Goal: Task Accomplishment & Management: Manage account settings

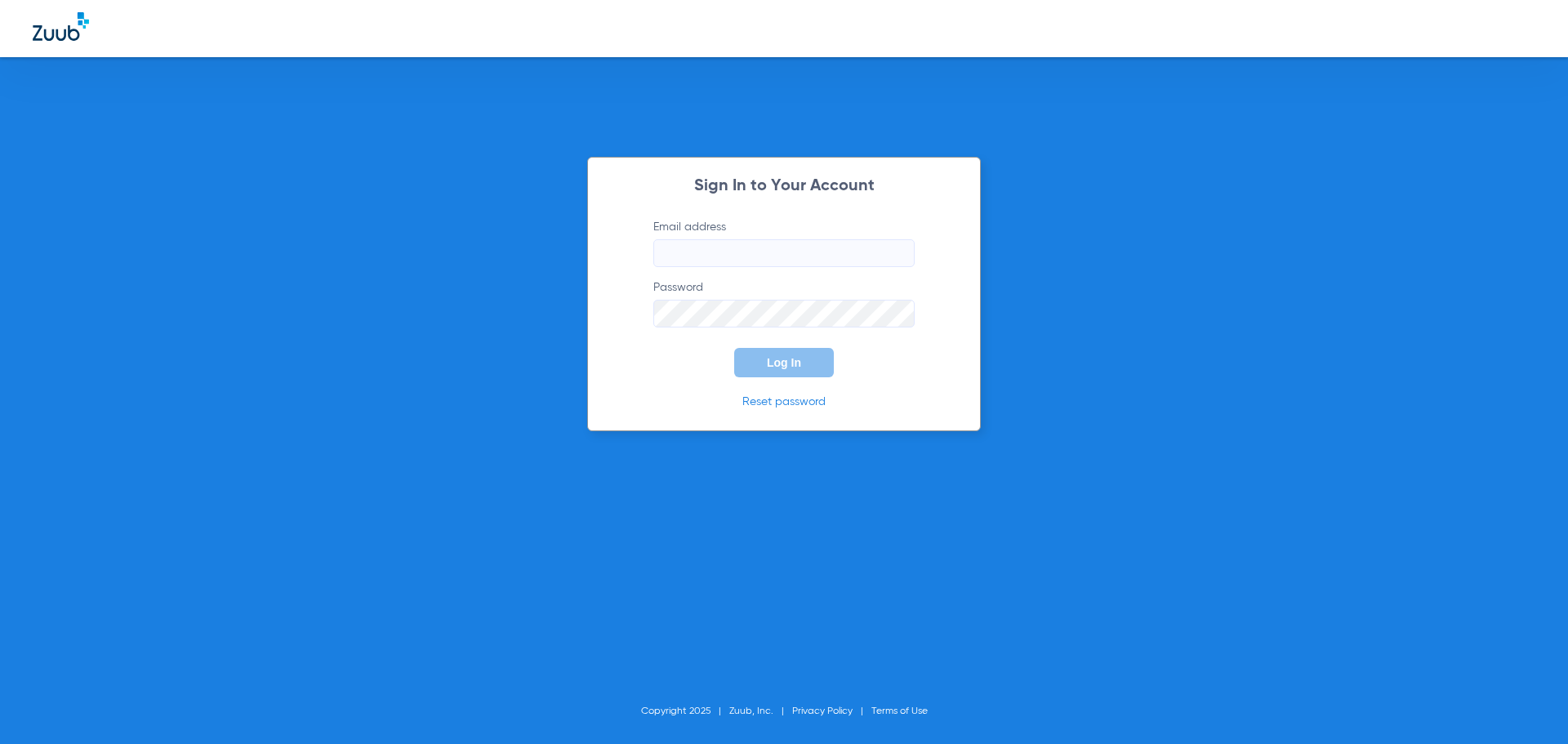
click at [802, 249] on input "Email address" at bounding box center [783, 253] width 261 height 28
click at [802, 249] on input "alexihelmlinger40" at bounding box center [783, 253] width 261 height 28
type input "[EMAIL_ADDRESS][DOMAIN_NAME]"
click at [734, 348] on button "Log In" at bounding box center [784, 362] width 100 height 30
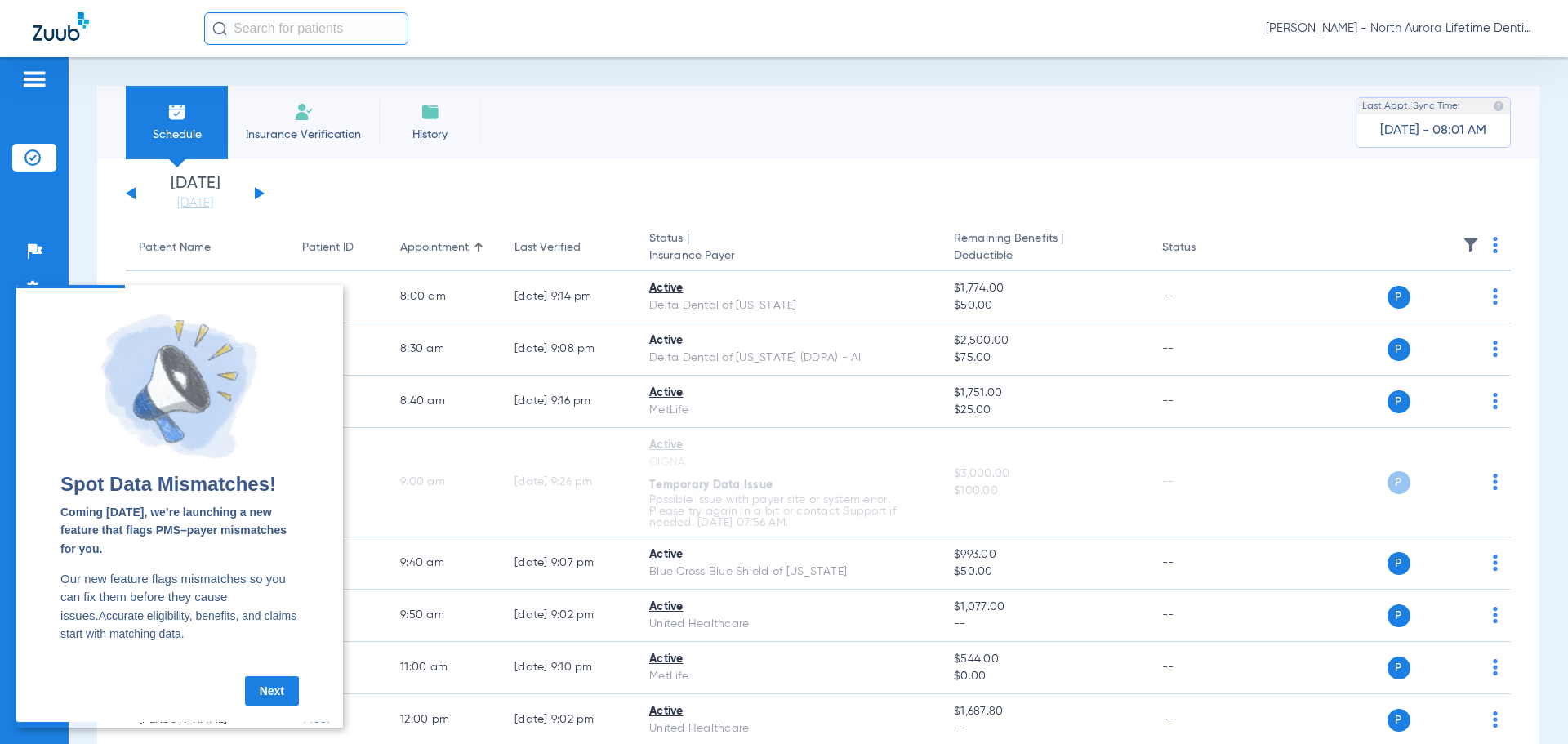
click at [295, 703] on link "Next" at bounding box center [272, 691] width 54 height 30
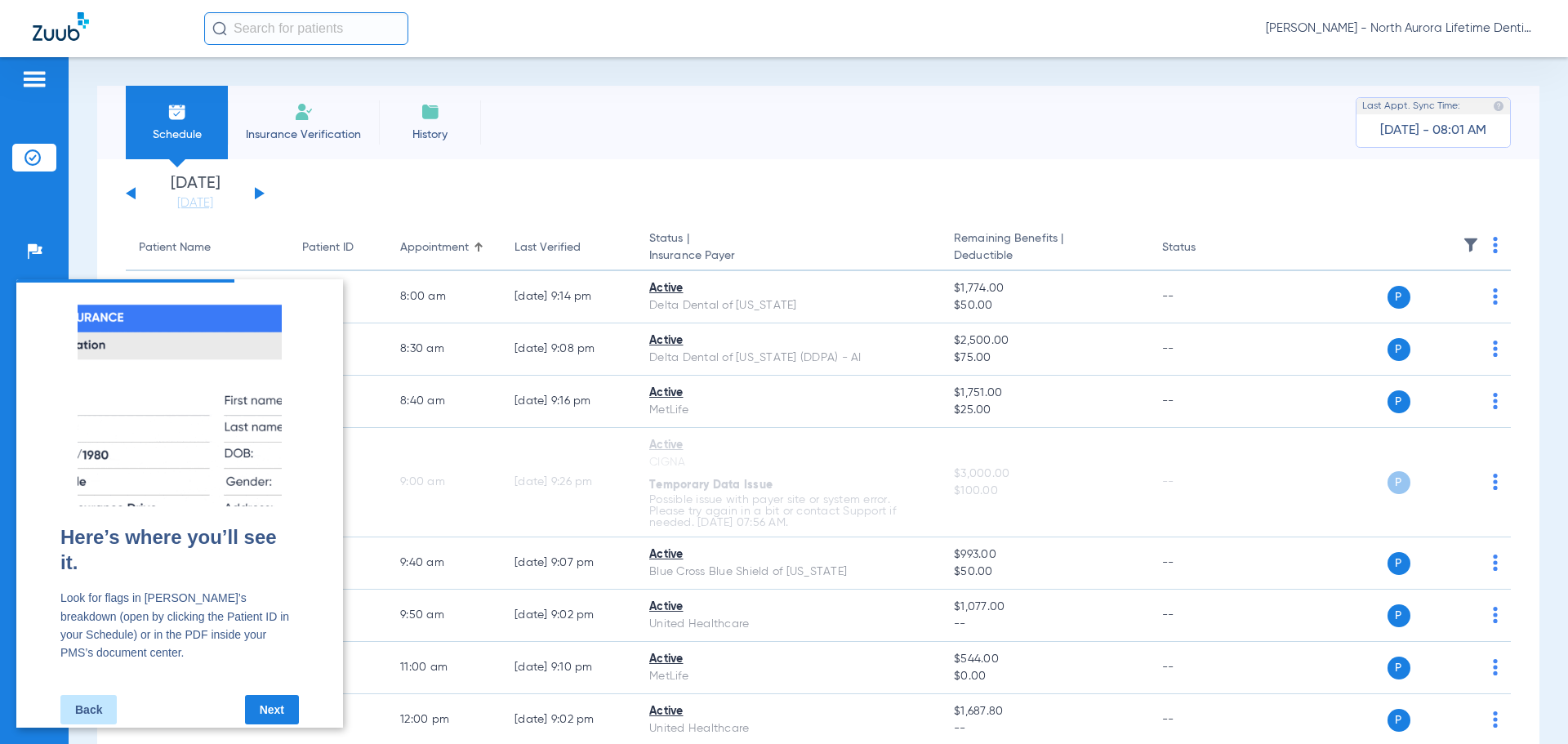
click at [274, 702] on link "Next" at bounding box center [272, 709] width 54 height 30
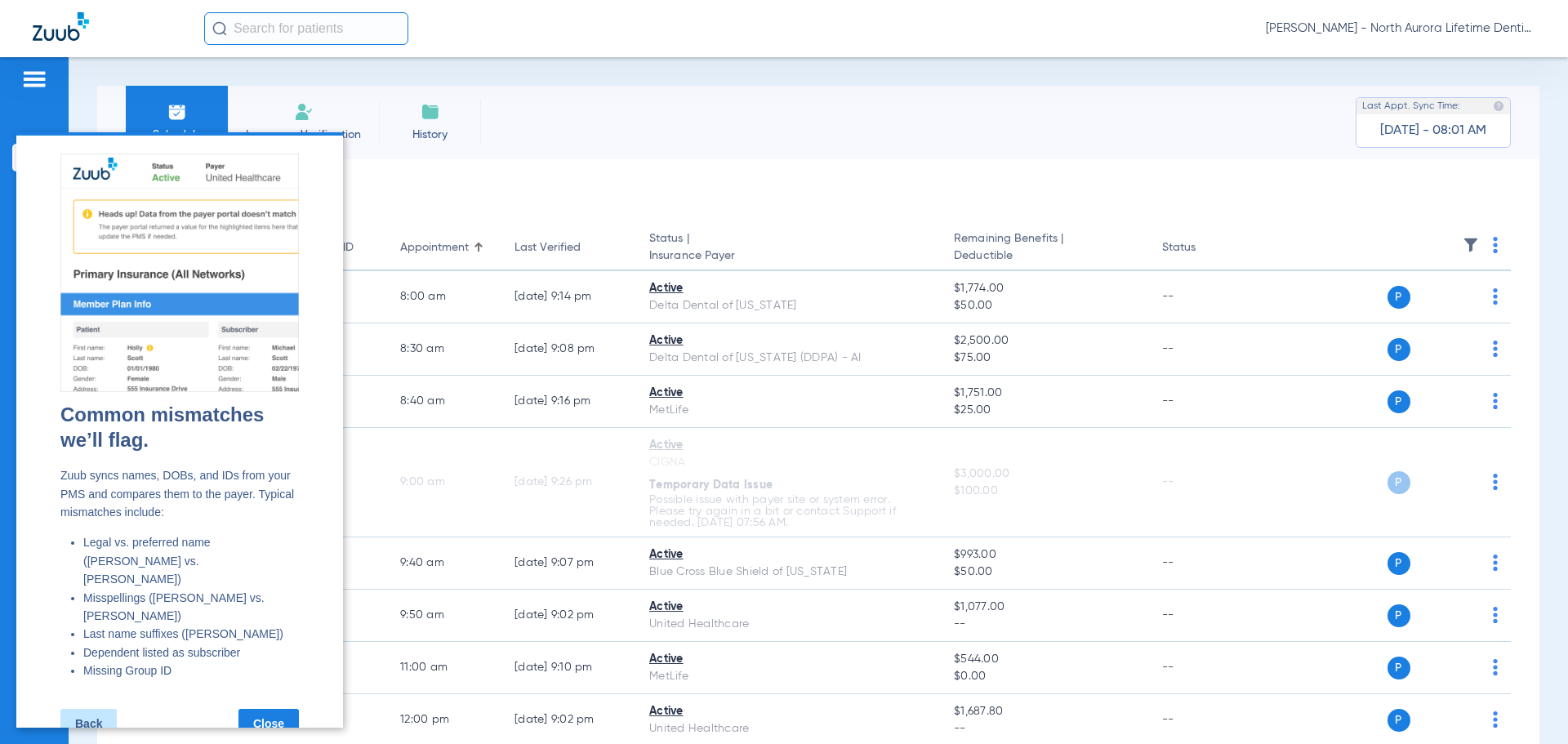
click at [274, 709] on link "Close" at bounding box center [269, 723] width 61 height 30
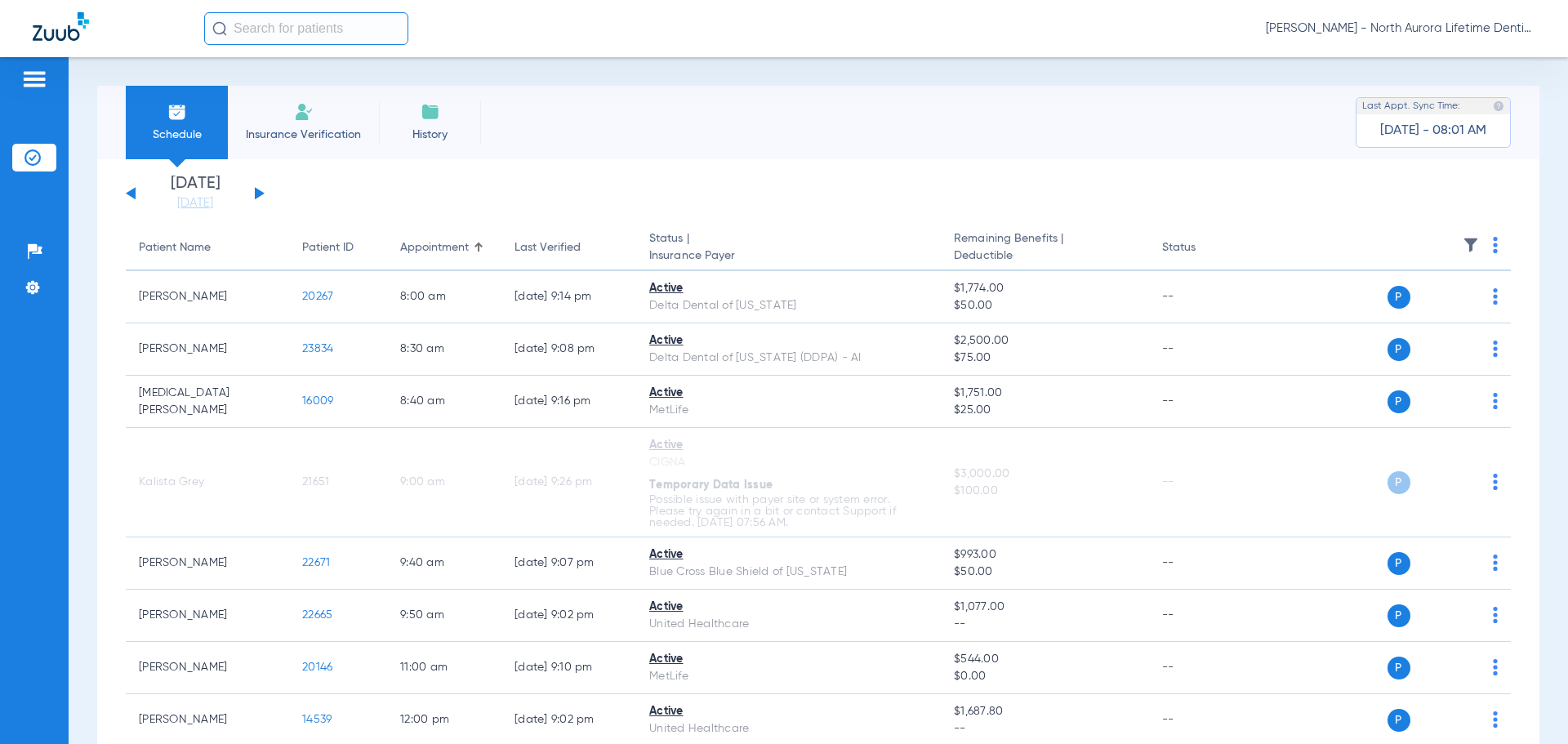
click at [259, 193] on button at bounding box center [260, 193] width 10 height 13
